Goal: Information Seeking & Learning: Find specific page/section

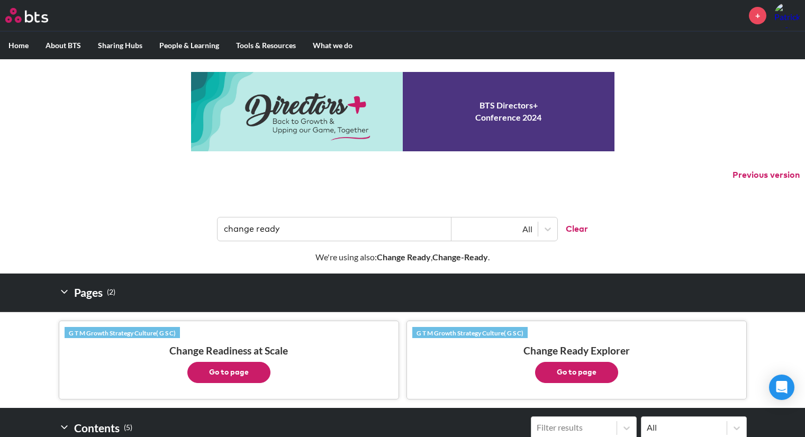
scroll to position [581, 0]
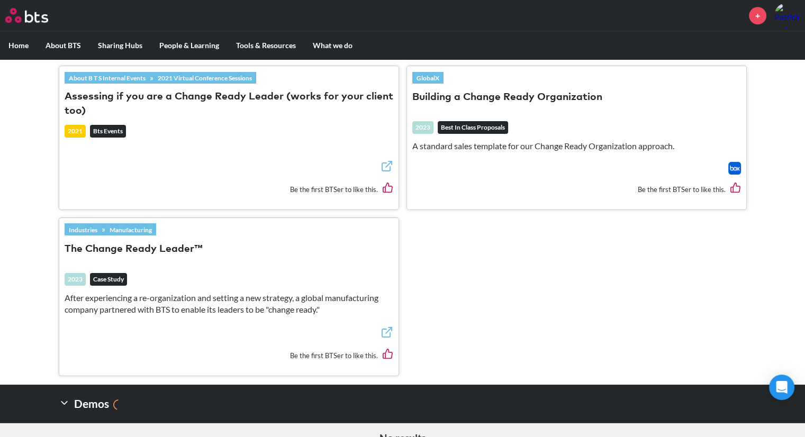
click at [20, 45] on label "Home" at bounding box center [18, 46] width 37 height 28
click at [0, 0] on input "Home" at bounding box center [0, 0] width 0 height 0
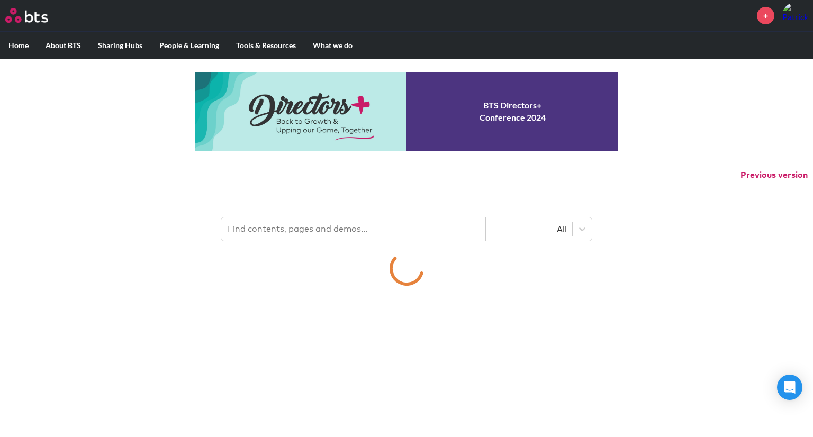
click at [325, 225] on input "text" at bounding box center [353, 228] width 265 height 23
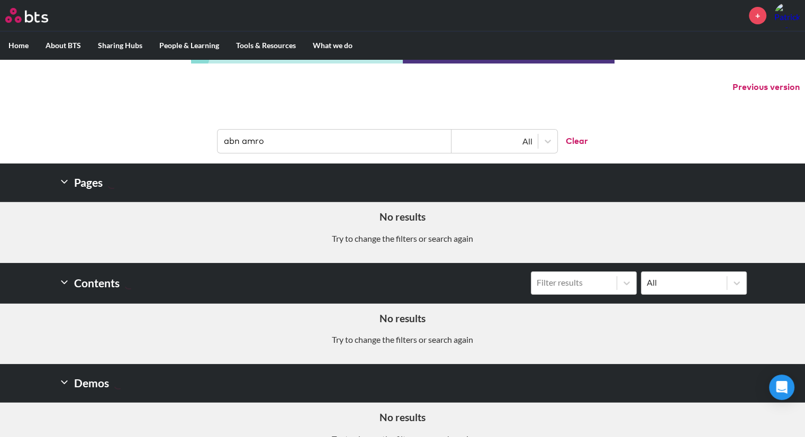
scroll to position [114, 0]
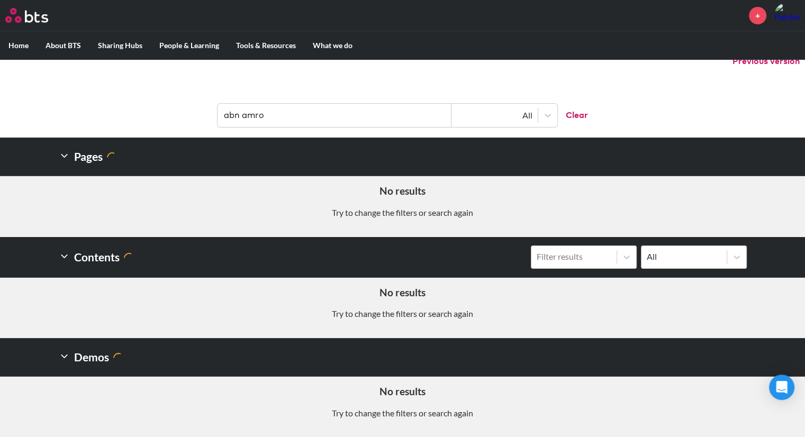
click at [359, 308] on p "Try to change the filters or search again" at bounding box center [402, 314] width 789 height 12
click at [311, 112] on input "abn amro" at bounding box center [334, 115] width 234 height 23
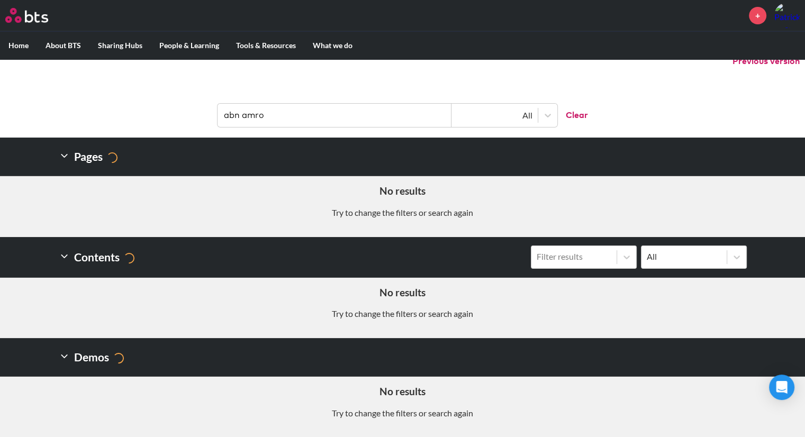
click at [311, 112] on input "abn amro" at bounding box center [334, 115] width 234 height 23
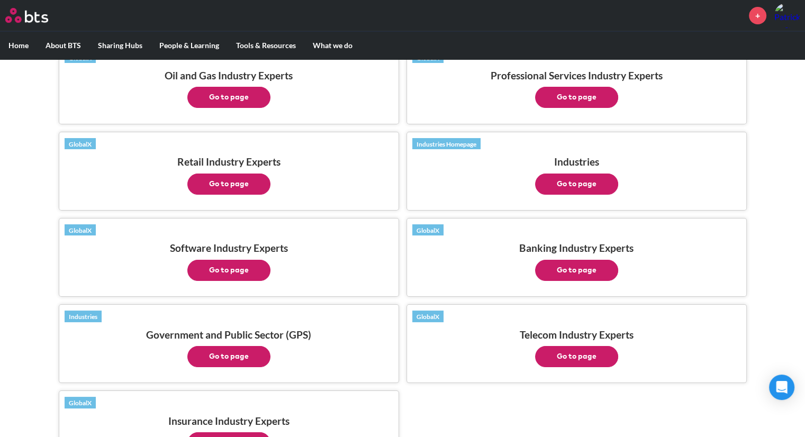
scroll to position [362, 0]
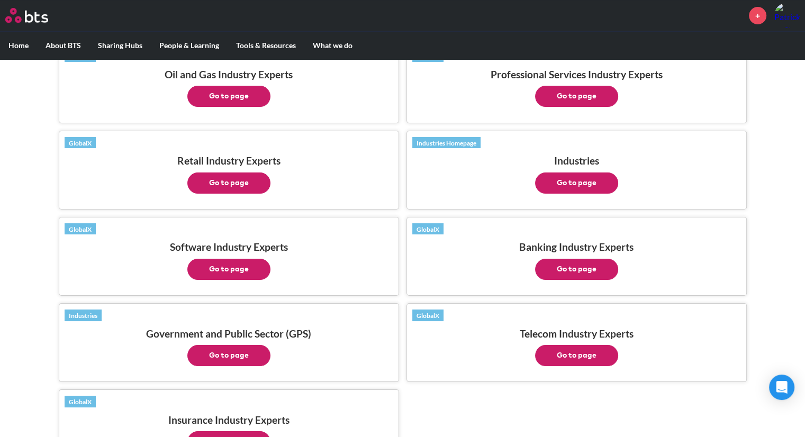
type input "industry"
drag, startPoint x: 570, startPoint y: 265, endPoint x: 568, endPoint y: 279, distance: 14.4
click at [568, 279] on div "GlobalX Banking Industry Experts Go to page" at bounding box center [576, 256] width 340 height 79
click at [557, 269] on button "Go to page" at bounding box center [576, 269] width 83 height 21
